Goal: Task Accomplishment & Management: Manage account settings

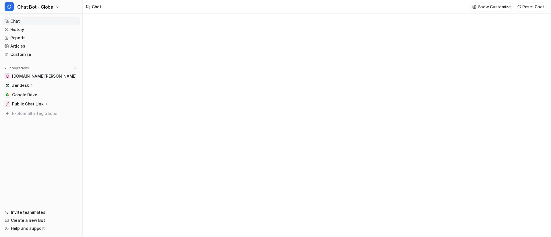
type textarea "**********"
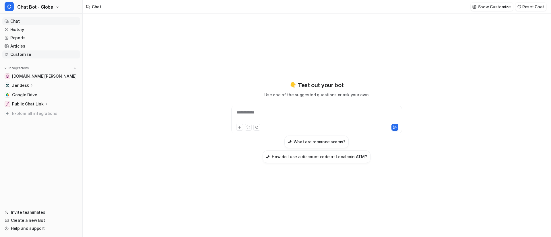
click at [30, 52] on link "Customize" at bounding box center [41, 54] width 78 height 8
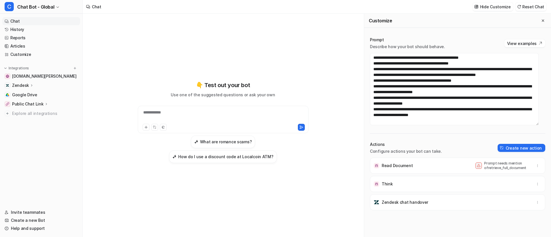
scroll to position [112, 0]
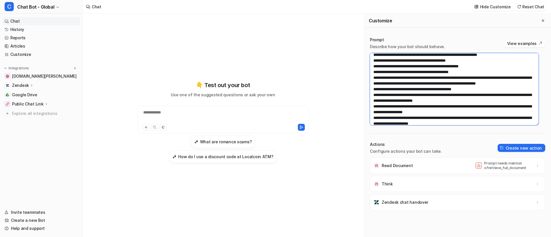
click at [420, 97] on textarea at bounding box center [454, 89] width 169 height 72
drag, startPoint x: 433, startPoint y: 96, endPoint x: 403, endPoint y: 95, distance: 29.6
click at [403, 95] on textarea "To enrich screen reader interactions, please activate Accessibility in Grammarl…" at bounding box center [454, 89] width 169 height 72
paste textarea "To enrich screen reader interactions, please activate Accessibility in Grammarl…"
type textarea "**********"
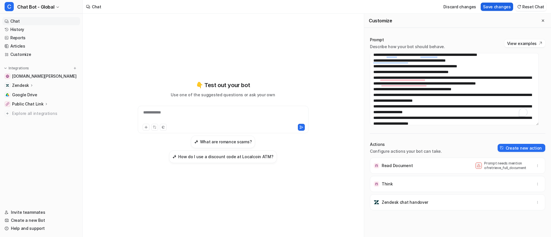
click at [495, 7] on button "Save changes" at bounding box center [496, 7] width 32 height 8
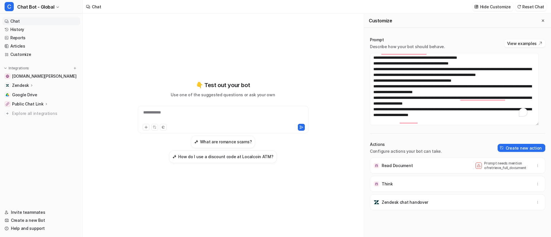
scroll to position [0, 0]
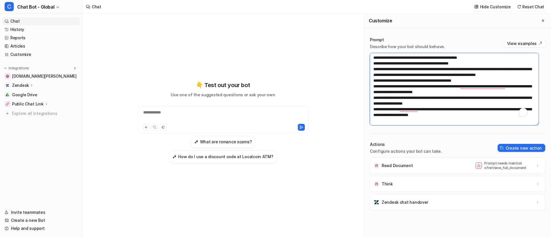
drag, startPoint x: 378, startPoint y: 97, endPoint x: 469, endPoint y: 101, distance: 91.3
click at [469, 101] on textarea "To enrich screen reader interactions, please activate Accessibility in Grammarl…" at bounding box center [454, 89] width 169 height 72
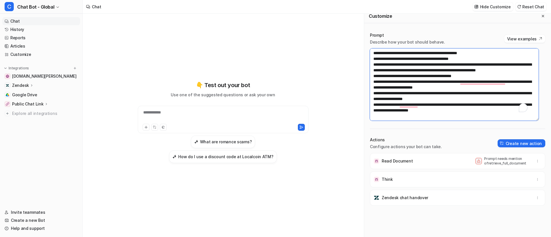
scroll to position [6, 0]
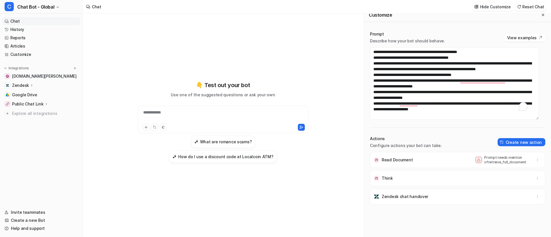
click at [337, 77] on div "**********" at bounding box center [223, 125] width 281 height 223
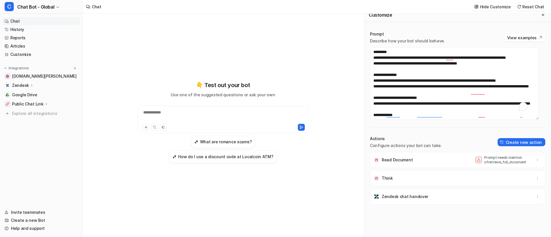
scroll to position [86, 0]
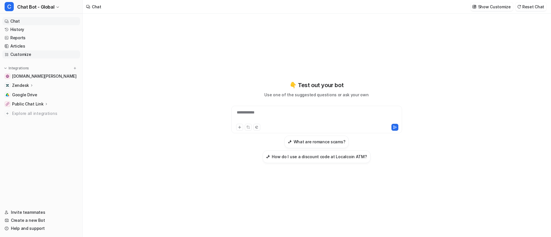
click at [9, 51] on link "Customize" at bounding box center [41, 54] width 78 height 8
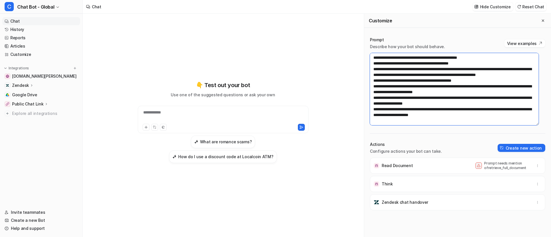
scroll to position [129, 0]
drag, startPoint x: 389, startPoint y: 89, endPoint x: 380, endPoint y: 90, distance: 8.9
click at [380, 90] on textarea "To enrich screen reader interactions, please activate Accessibility in Grammarl…" at bounding box center [454, 89] width 169 height 72
click at [393, 78] on textarea "To enrich screen reader interactions, please activate Accessibility in Grammarl…" at bounding box center [454, 89] width 169 height 72
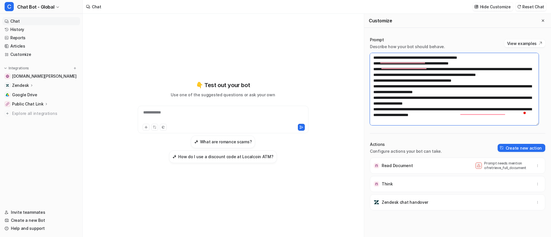
paste textarea "To enrich screen reader interactions, please activate Accessibility in Grammarl…"
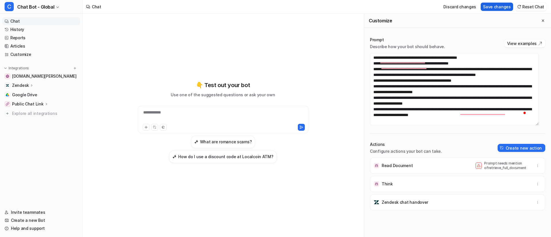
click at [494, 7] on button "Save changes" at bounding box center [496, 7] width 32 height 8
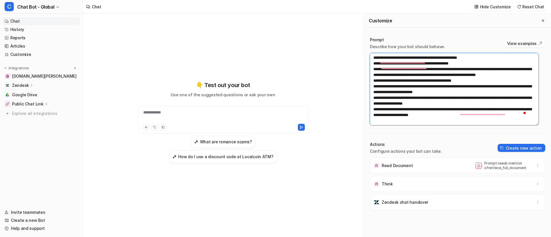
drag, startPoint x: 491, startPoint y: 77, endPoint x: 373, endPoint y: 78, distance: 117.9
click at [373, 78] on textarea "To enrich screen reader interactions, please activate Accessibility in Grammarl…" at bounding box center [454, 89] width 169 height 72
click at [446, 94] on textarea "To enrich screen reader interactions, please activate Accessibility in Grammarl…" at bounding box center [454, 89] width 169 height 72
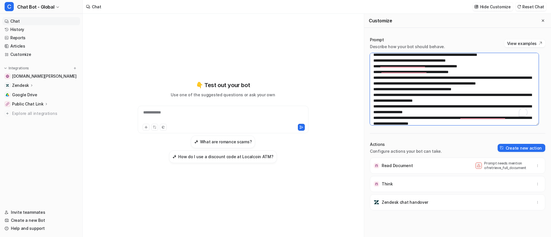
scroll to position [112, 0]
click at [495, 94] on textarea "To enrich screen reader interactions, please activate Accessibility in Grammarl…" at bounding box center [454, 89] width 169 height 72
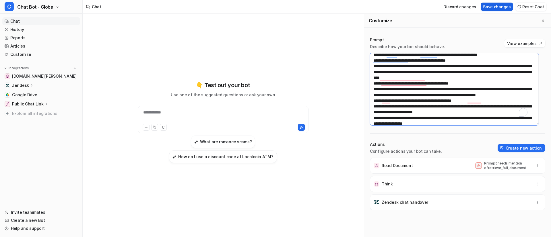
type textarea "**********"
click at [499, 6] on button "Save changes" at bounding box center [496, 7] width 32 height 8
